Goal: Task Accomplishment & Management: Use online tool/utility

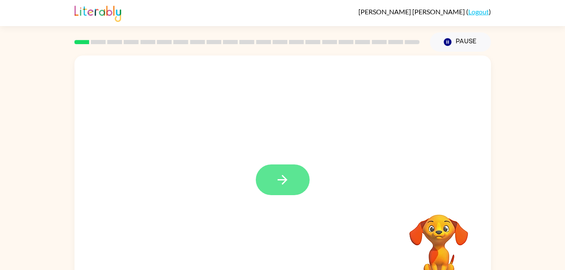
click at [289, 184] on icon "button" at bounding box center [282, 180] width 15 height 15
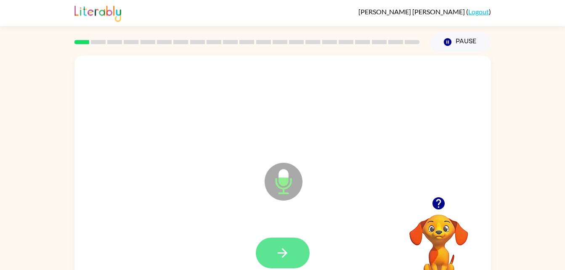
click at [275, 254] on icon "button" at bounding box center [282, 253] width 15 height 15
click at [293, 253] on button "button" at bounding box center [283, 253] width 54 height 31
click at [284, 256] on icon "button" at bounding box center [283, 253] width 10 height 10
click at [261, 137] on div at bounding box center [283, 106] width 400 height 69
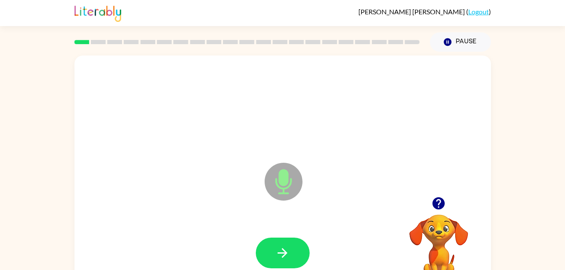
drag, startPoint x: 284, startPoint y: 256, endPoint x: 261, endPoint y: 137, distance: 121.6
click at [261, 137] on div at bounding box center [283, 106] width 400 height 69
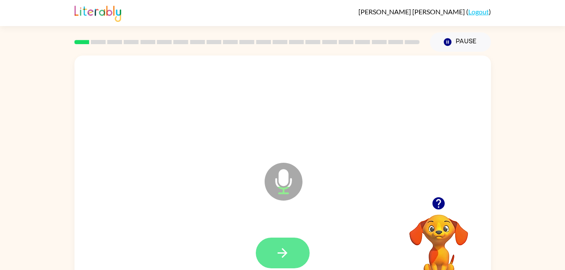
click at [300, 254] on button "button" at bounding box center [283, 253] width 54 height 31
click at [281, 248] on icon "button" at bounding box center [282, 253] width 15 height 15
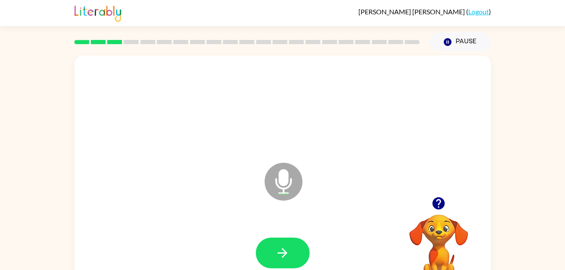
click at [443, 201] on icon "button" at bounding box center [439, 203] width 12 height 12
click at [298, 238] on div at bounding box center [283, 253] width 54 height 31
click at [284, 256] on icon "button" at bounding box center [283, 253] width 10 height 10
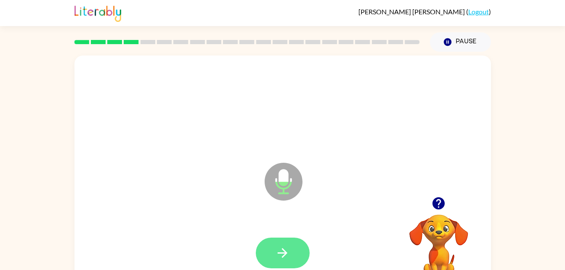
click at [284, 255] on icon "button" at bounding box center [283, 253] width 10 height 10
click at [285, 253] on icon "button" at bounding box center [283, 253] width 10 height 10
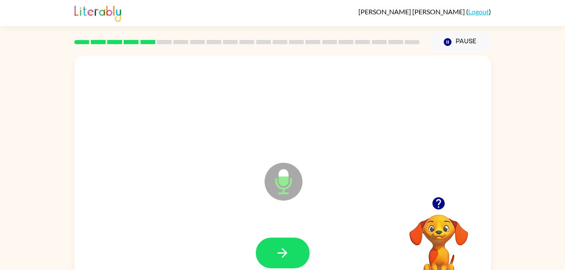
click at [436, 200] on div "Microphone The Microphone is here when it is your turn to talk" at bounding box center [282, 176] width 417 height 240
click at [280, 253] on icon "button" at bounding box center [283, 253] width 10 height 10
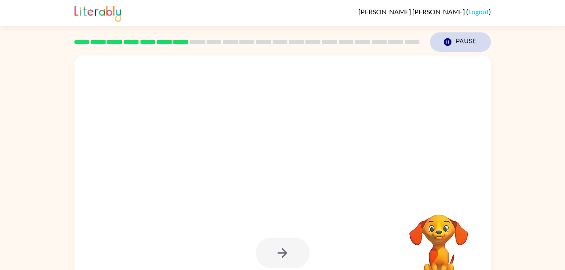
click at [443, 38] on icon "Pause" at bounding box center [447, 41] width 9 height 9
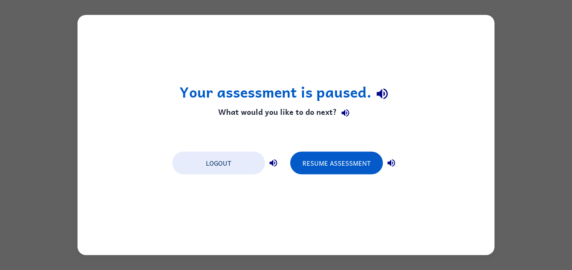
click at [244, 121] on h4 "What would you like to do next?" at bounding box center [285, 112] width 213 height 17
click at [134, 124] on div "Your assessment is paused. What would you like to do next? Logout Resume Assess…" at bounding box center [285, 135] width 417 height 240
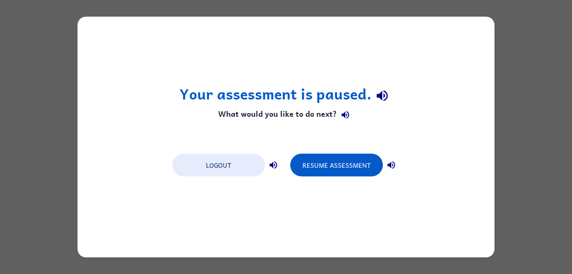
click at [325, 156] on button "Resume Assessment" at bounding box center [336, 165] width 93 height 23
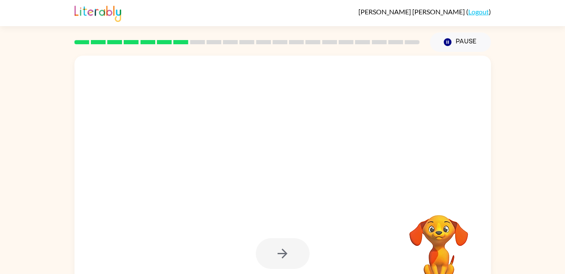
click at [459, 32] on button "Pause Pause" at bounding box center [460, 41] width 61 height 19
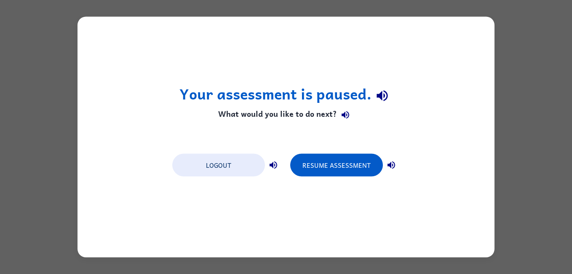
click at [343, 163] on button "Resume Assessment" at bounding box center [336, 165] width 93 height 23
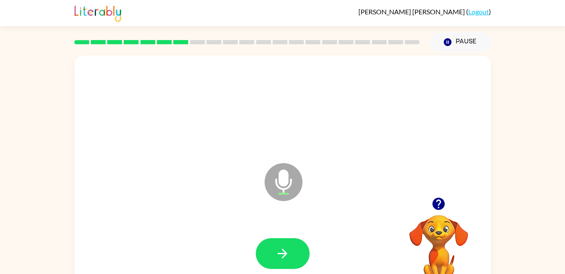
click at [436, 205] on icon "button" at bounding box center [439, 203] width 12 height 12
click at [271, 249] on button "button" at bounding box center [283, 253] width 54 height 31
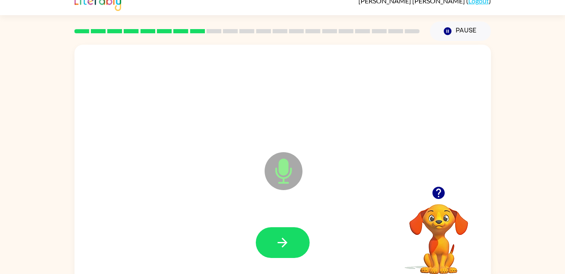
scroll to position [14, 0]
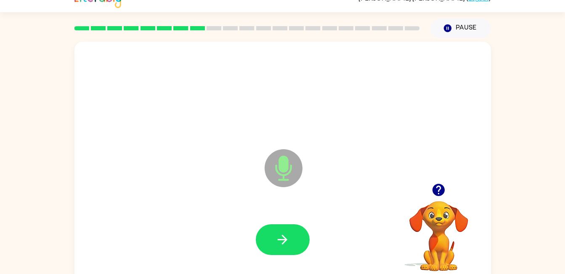
click at [273, 226] on button "button" at bounding box center [283, 239] width 54 height 31
click at [271, 243] on button "button" at bounding box center [283, 239] width 54 height 31
click at [275, 244] on icon "button" at bounding box center [282, 239] width 15 height 15
click at [443, 194] on icon "button" at bounding box center [439, 190] width 12 height 12
click at [447, 193] on button "button" at bounding box center [438, 189] width 21 height 21
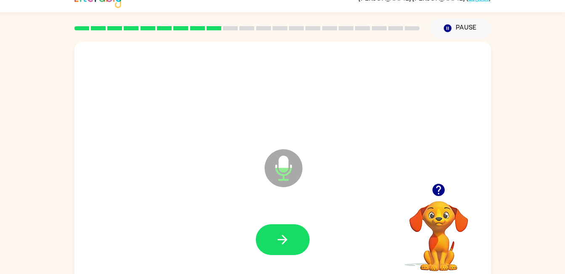
click at [281, 236] on icon "button" at bounding box center [282, 239] width 15 height 15
click at [279, 244] on icon "button" at bounding box center [282, 239] width 15 height 15
click at [447, 191] on button "button" at bounding box center [438, 189] width 21 height 21
click at [280, 245] on icon "button" at bounding box center [282, 239] width 15 height 15
click at [279, 233] on icon "button" at bounding box center [282, 239] width 15 height 15
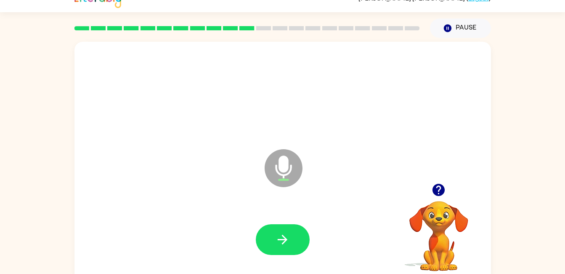
click at [281, 232] on icon "button" at bounding box center [282, 239] width 15 height 15
click at [284, 242] on icon "button" at bounding box center [283, 239] width 10 height 10
click at [274, 245] on button "button" at bounding box center [283, 239] width 54 height 31
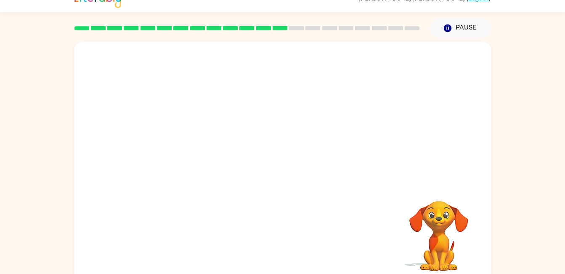
click at [271, 229] on div at bounding box center [283, 239] width 400 height 69
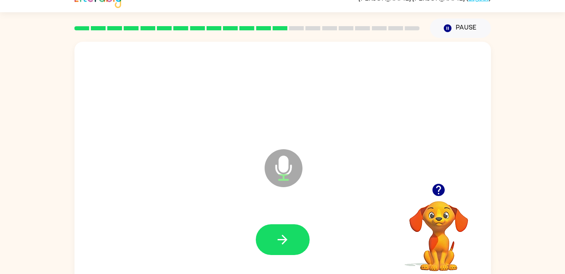
click at [281, 247] on button "button" at bounding box center [283, 239] width 54 height 31
click at [438, 181] on button "button" at bounding box center [438, 189] width 21 height 21
click at [277, 246] on icon "button" at bounding box center [282, 239] width 15 height 15
click at [292, 246] on button "button" at bounding box center [283, 239] width 54 height 31
click at [288, 235] on icon "button" at bounding box center [282, 239] width 15 height 15
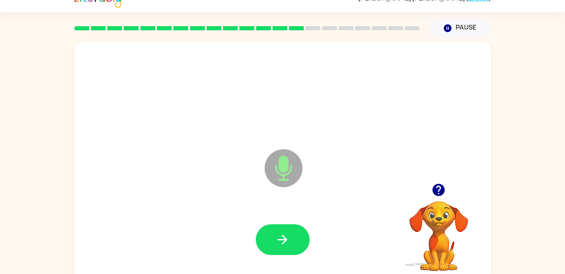
click at [281, 247] on button "button" at bounding box center [283, 239] width 54 height 31
click at [278, 237] on icon "button" at bounding box center [282, 239] width 15 height 15
click at [274, 229] on button "button" at bounding box center [283, 239] width 54 height 31
click at [435, 196] on icon "button" at bounding box center [438, 189] width 15 height 15
click at [273, 237] on button "button" at bounding box center [283, 239] width 54 height 31
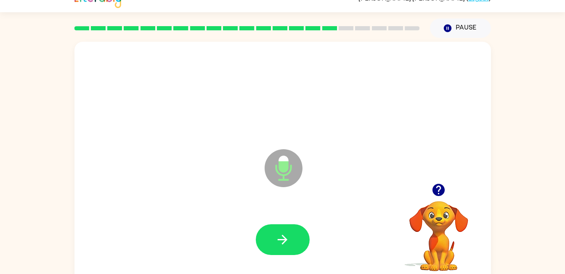
click at [271, 239] on button "button" at bounding box center [283, 239] width 54 height 31
click at [292, 240] on button "button" at bounding box center [283, 239] width 54 height 31
click at [294, 236] on button "button" at bounding box center [283, 239] width 54 height 31
click at [285, 234] on icon "button" at bounding box center [282, 239] width 15 height 15
click at [295, 234] on button "button" at bounding box center [283, 239] width 54 height 31
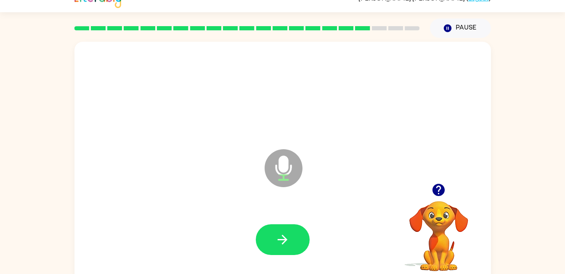
click at [439, 202] on video "Your browser must support playing .mp4 files to use Literably. Please try using…" at bounding box center [439, 230] width 84 height 84
click at [438, 188] on icon "button" at bounding box center [439, 190] width 12 height 12
click at [460, 29] on button "Pause Pause" at bounding box center [460, 28] width 61 height 19
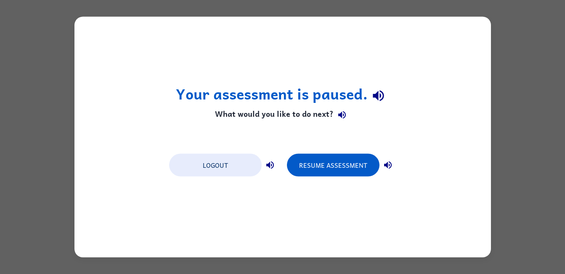
scroll to position [0, 0]
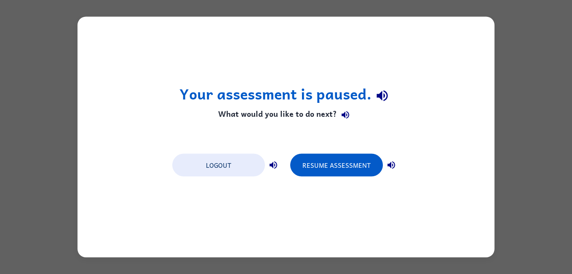
click at [362, 166] on button "Resume Assessment" at bounding box center [336, 165] width 93 height 23
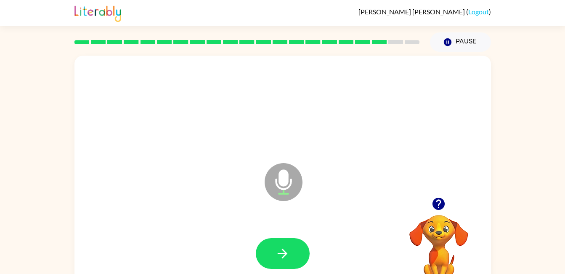
click at [290, 258] on button "button" at bounding box center [283, 253] width 54 height 31
click at [288, 248] on icon "button" at bounding box center [282, 253] width 15 height 15
click at [275, 246] on icon "button" at bounding box center [282, 253] width 15 height 15
click at [287, 255] on icon "button" at bounding box center [282, 253] width 15 height 15
click at [282, 239] on button "button" at bounding box center [283, 253] width 54 height 31
